Goal: Navigation & Orientation: Find specific page/section

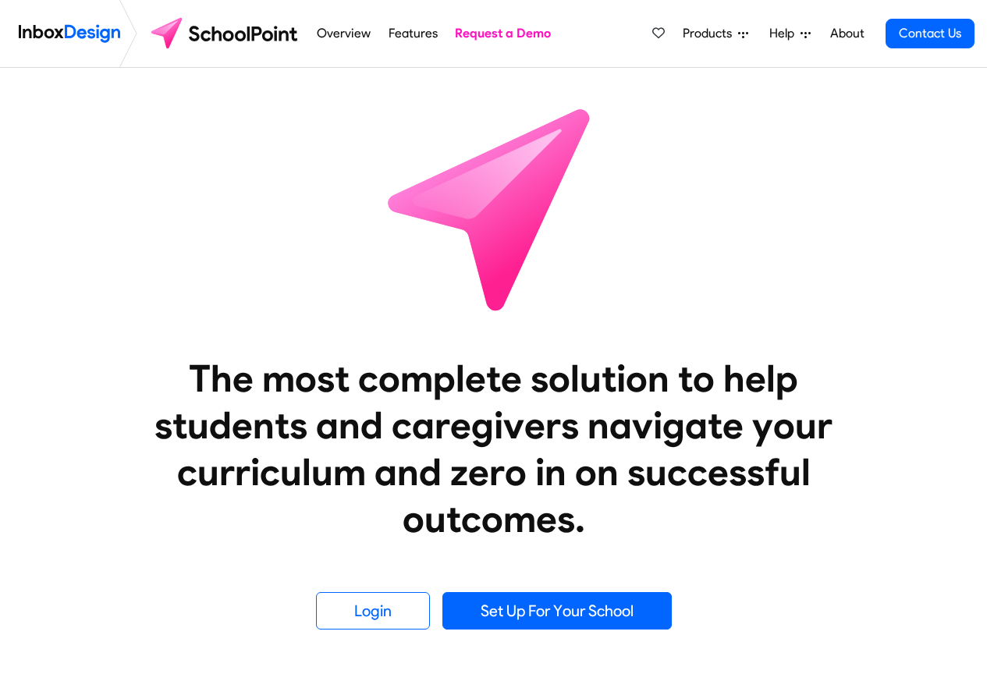
click at [715, 34] on span "Products" at bounding box center [709, 33] width 55 height 19
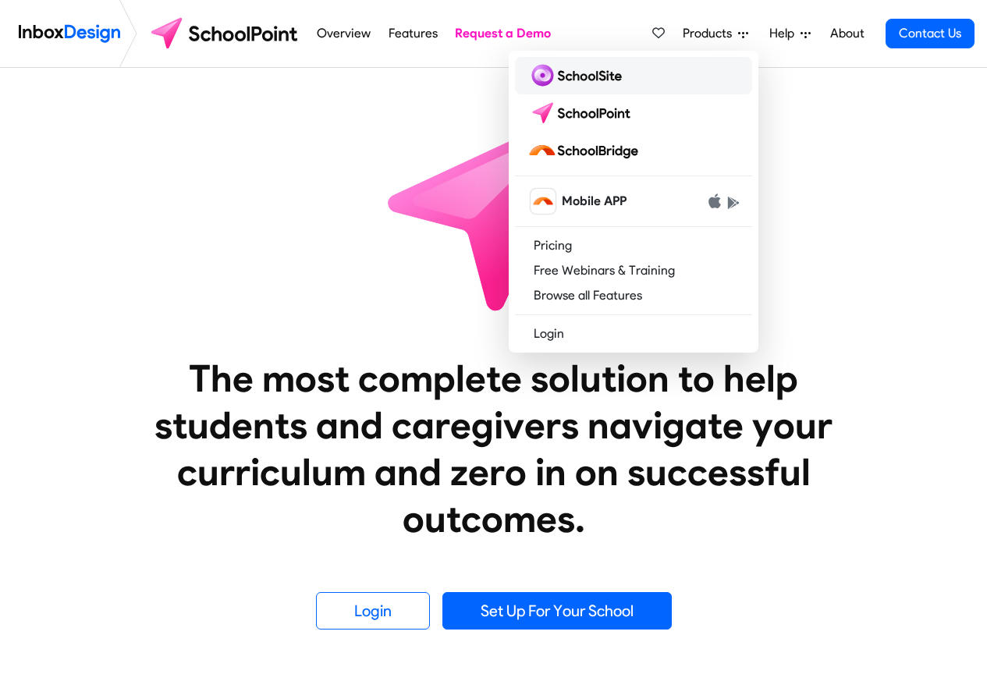
click at [579, 77] on img at bounding box center [577, 75] width 101 height 25
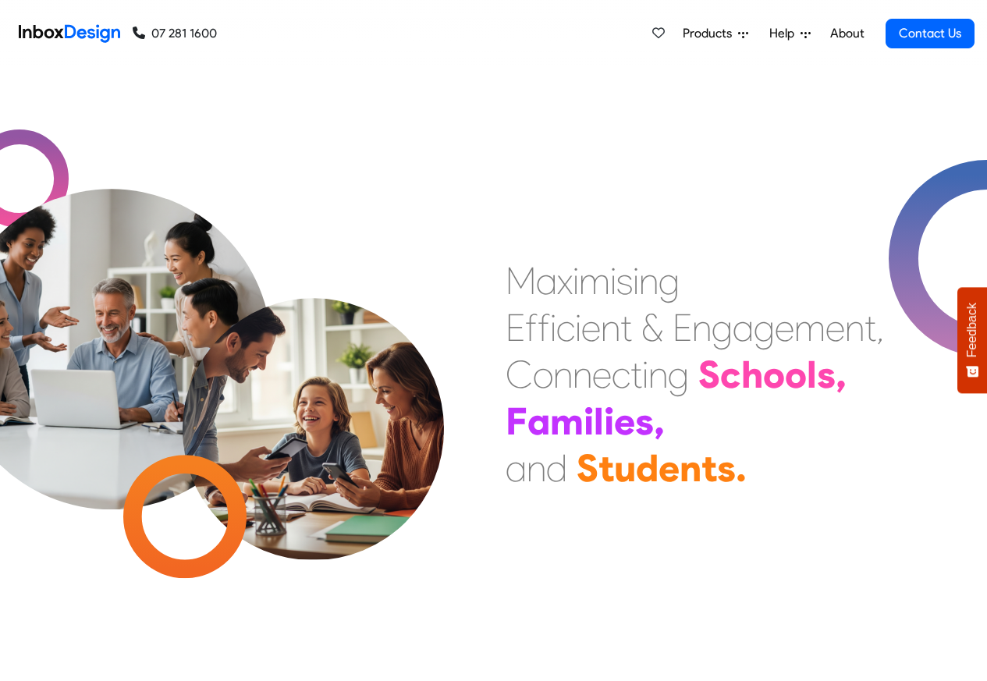
click at [731, 34] on span "Products" at bounding box center [709, 33] width 55 height 19
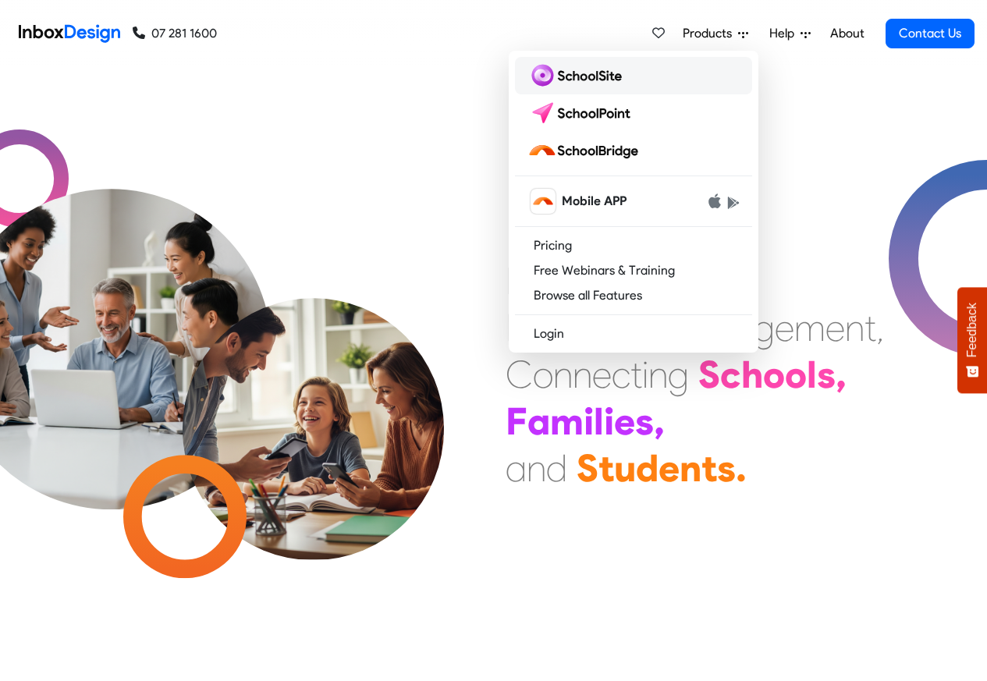
click at [573, 75] on img at bounding box center [577, 75] width 101 height 25
